Goal: Information Seeking & Learning: Learn about a topic

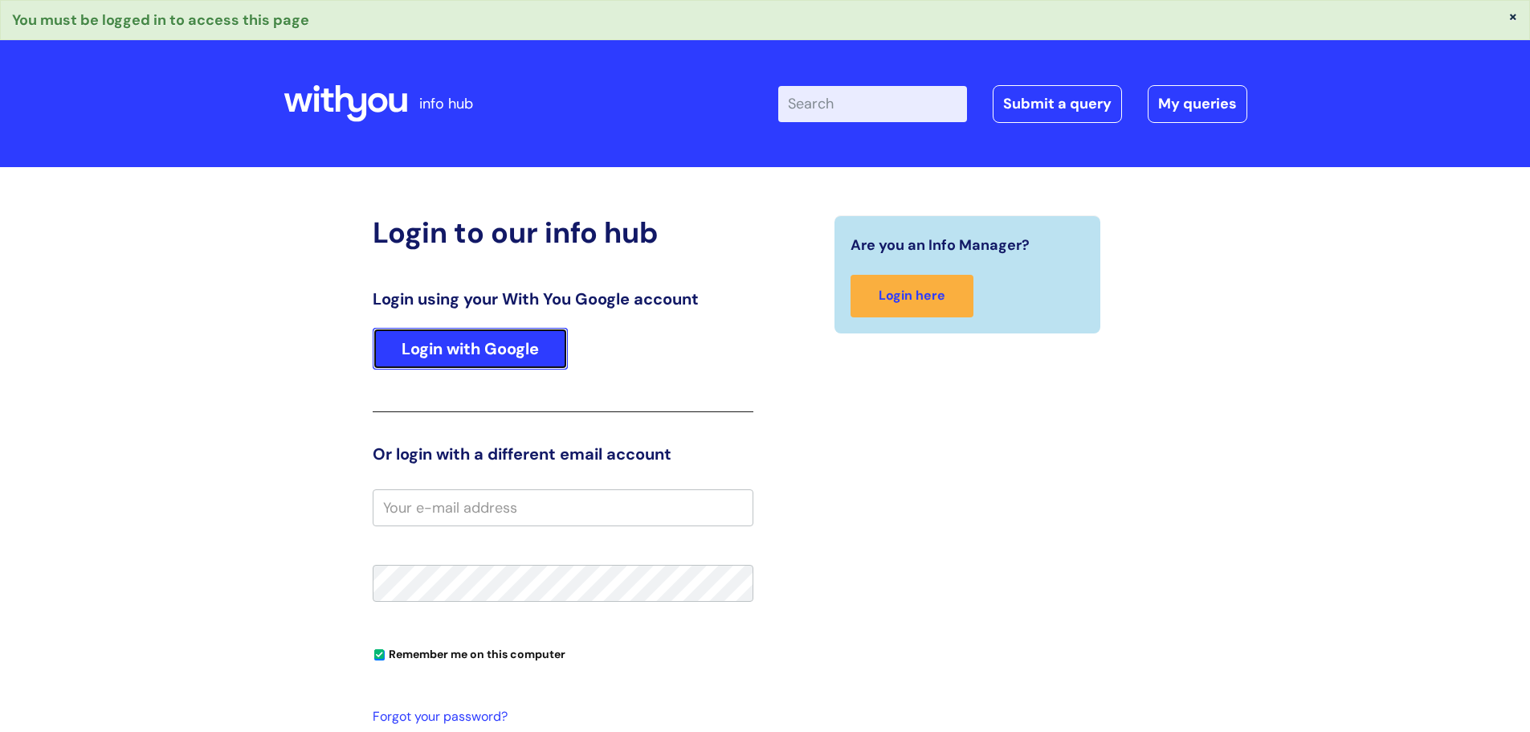
click at [538, 349] on link "Login with Google" at bounding box center [470, 349] width 195 height 42
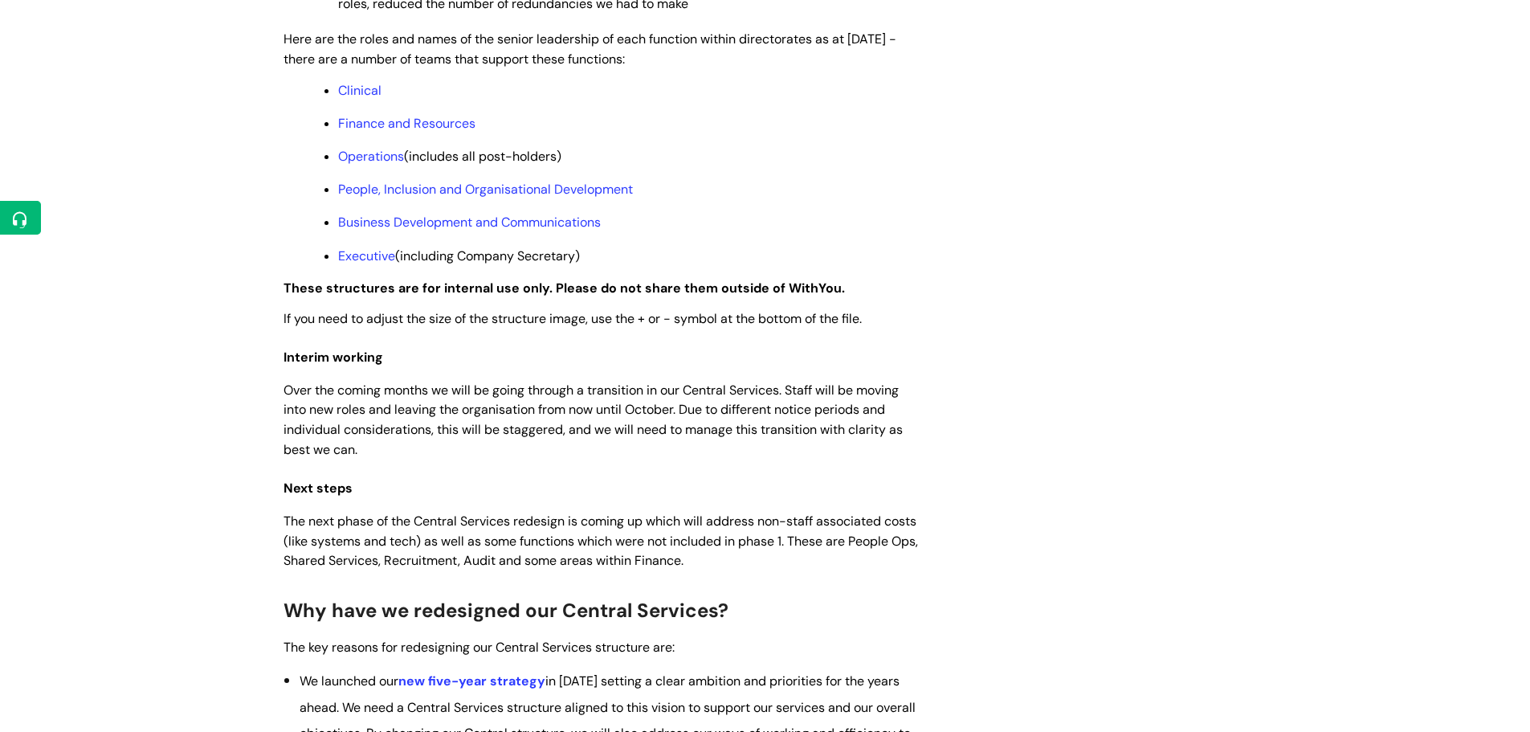
scroll to position [1366, 0]
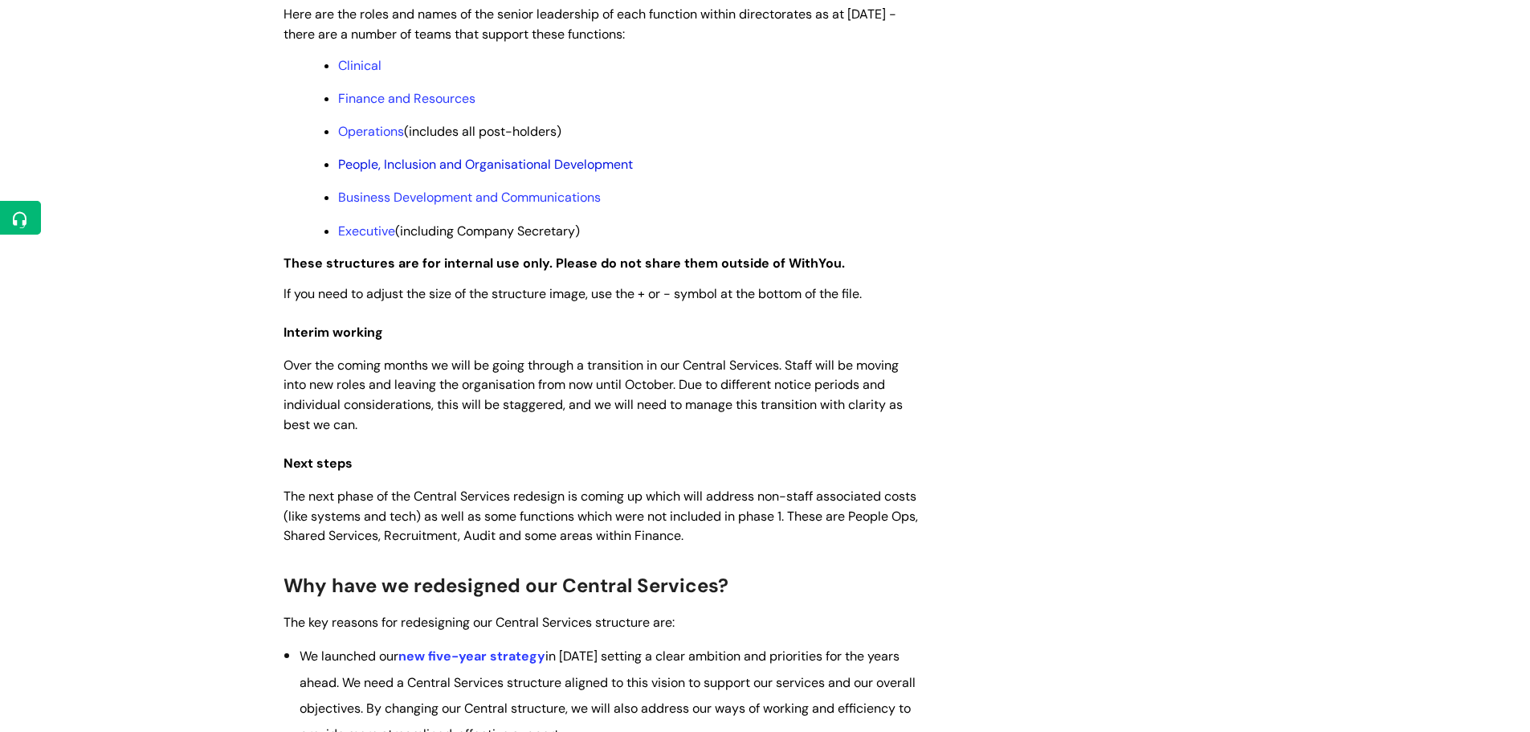
click at [553, 173] on link "People, Inclusion and Organisational Development" at bounding box center [485, 164] width 295 height 17
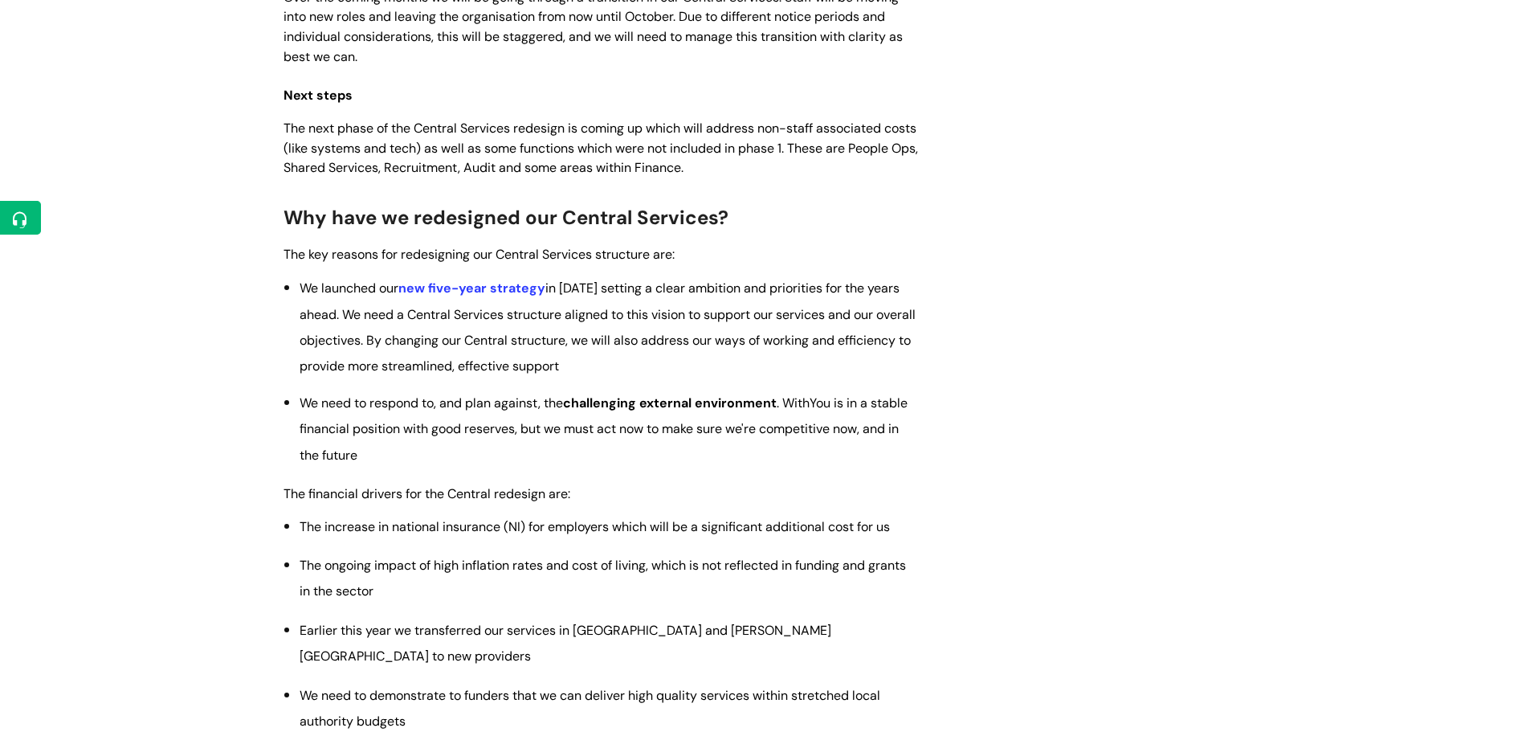
scroll to position [1763, 0]
